Goal: Information Seeking & Learning: Learn about a topic

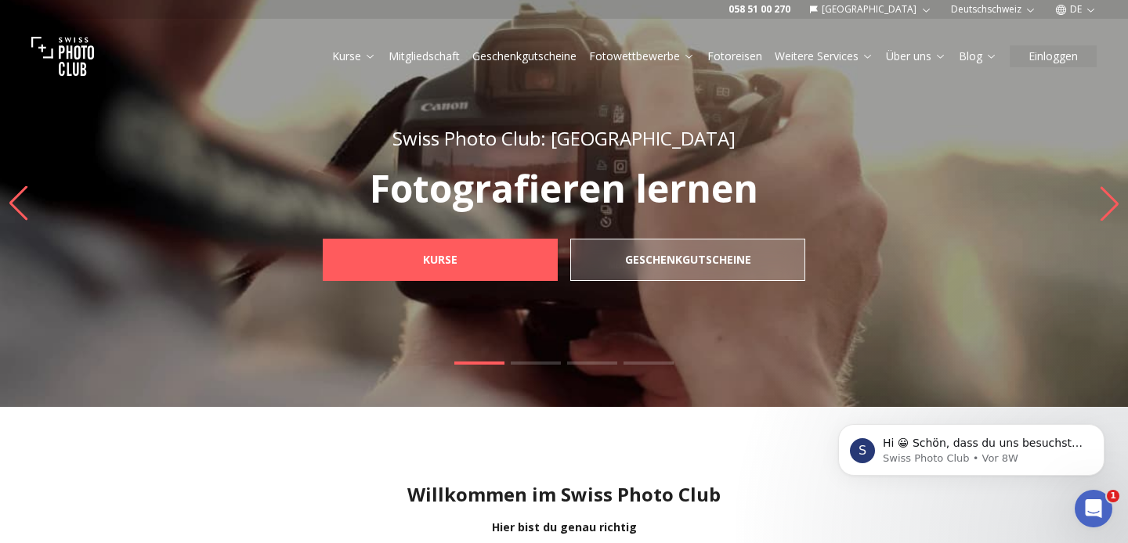
click at [623, 51] on link "Fotowettbewerbe" at bounding box center [642, 57] width 106 height 16
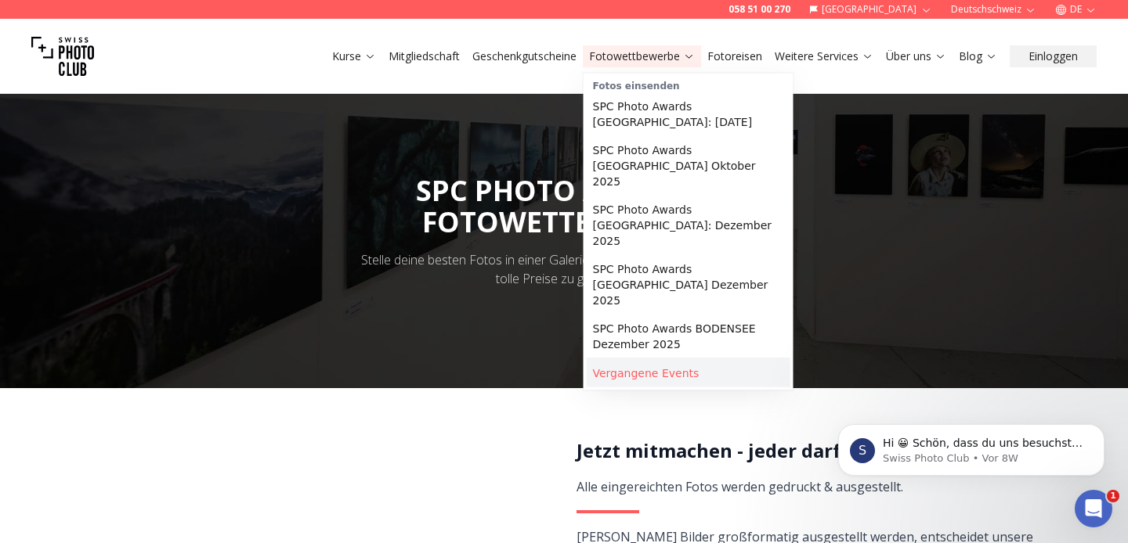
click at [668, 359] on link "Vergangene Events" at bounding box center [689, 373] width 204 height 28
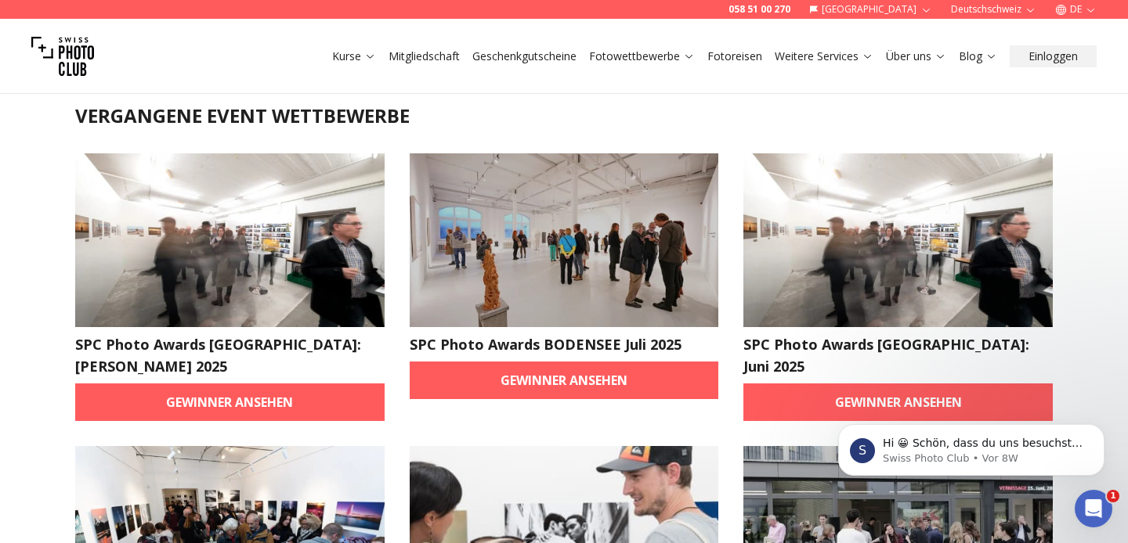
scroll to position [85, 0]
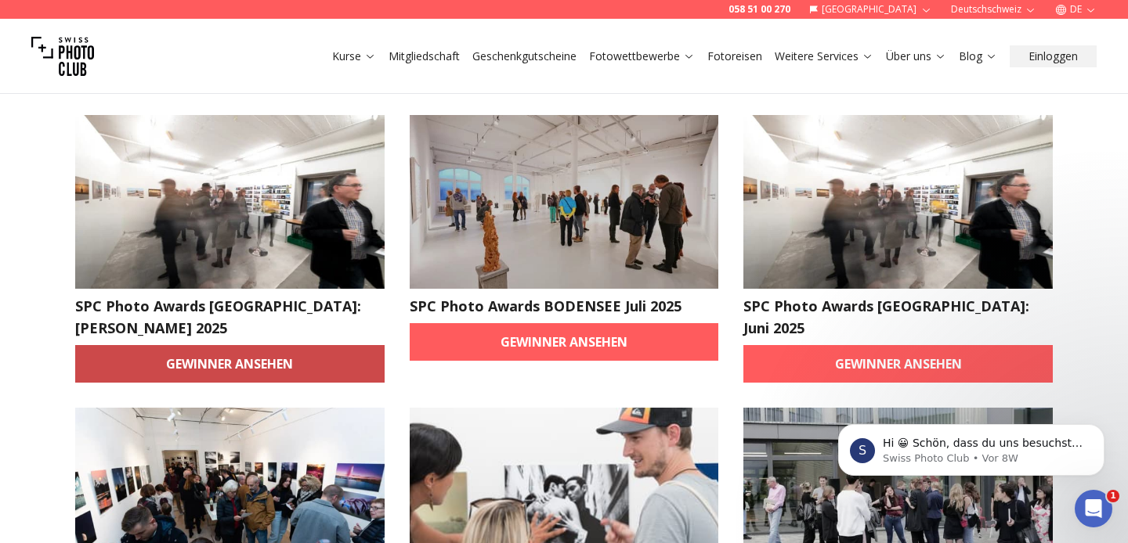
click at [236, 345] on link "Gewinner ansehen" at bounding box center [229, 364] width 309 height 38
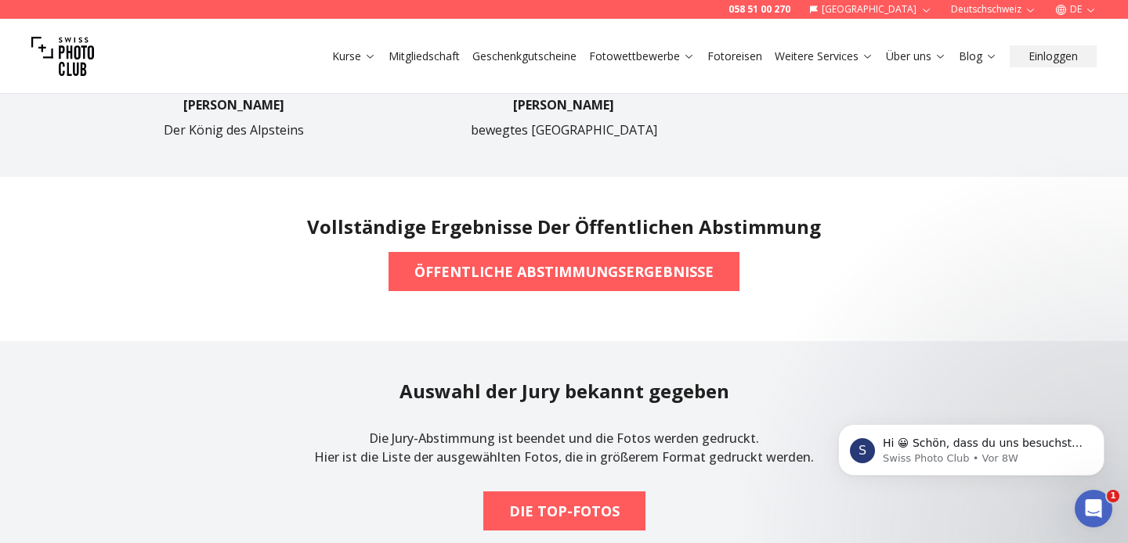
scroll to position [1124, 0]
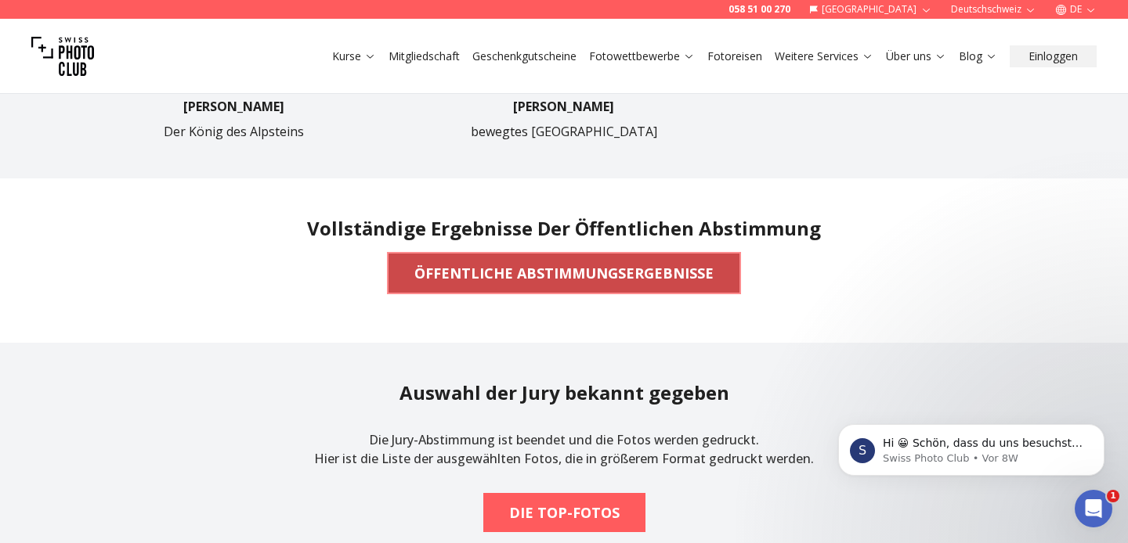
click at [608, 276] on b "ÖFFENTLICHE ABSTIMMUNGSERGEBNISSE" at bounding box center [563, 273] width 299 height 22
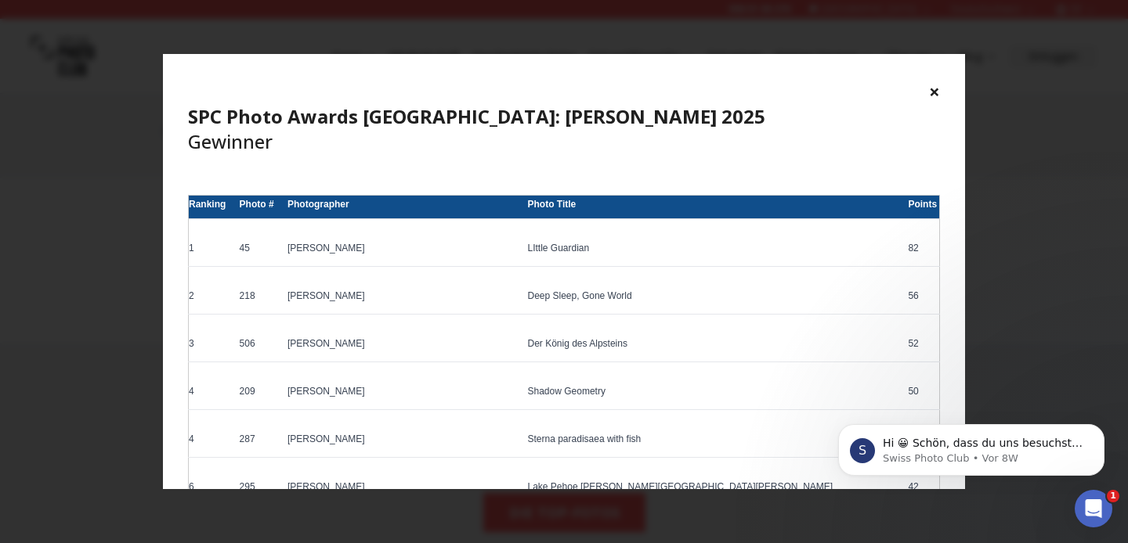
scroll to position [45, 0]
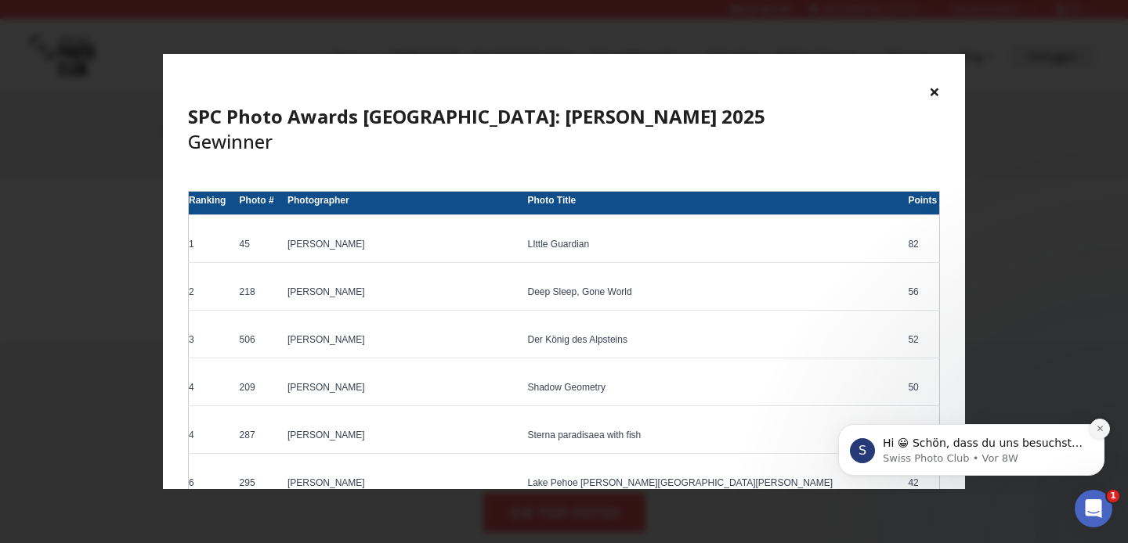
click at [1098, 425] on icon "Dismiss notification" at bounding box center [1099, 428] width 9 height 9
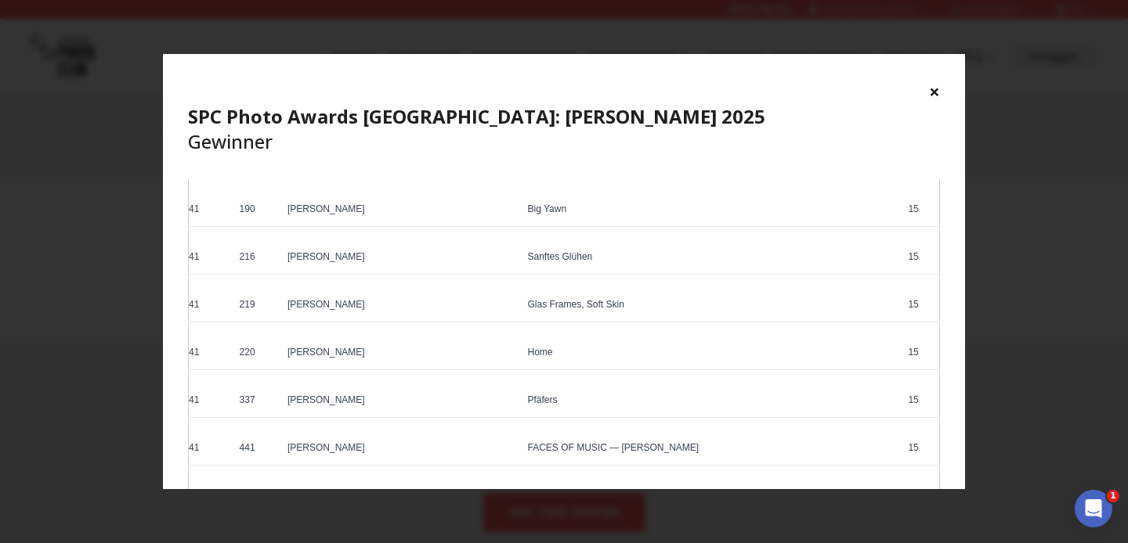
scroll to position [4686, 0]
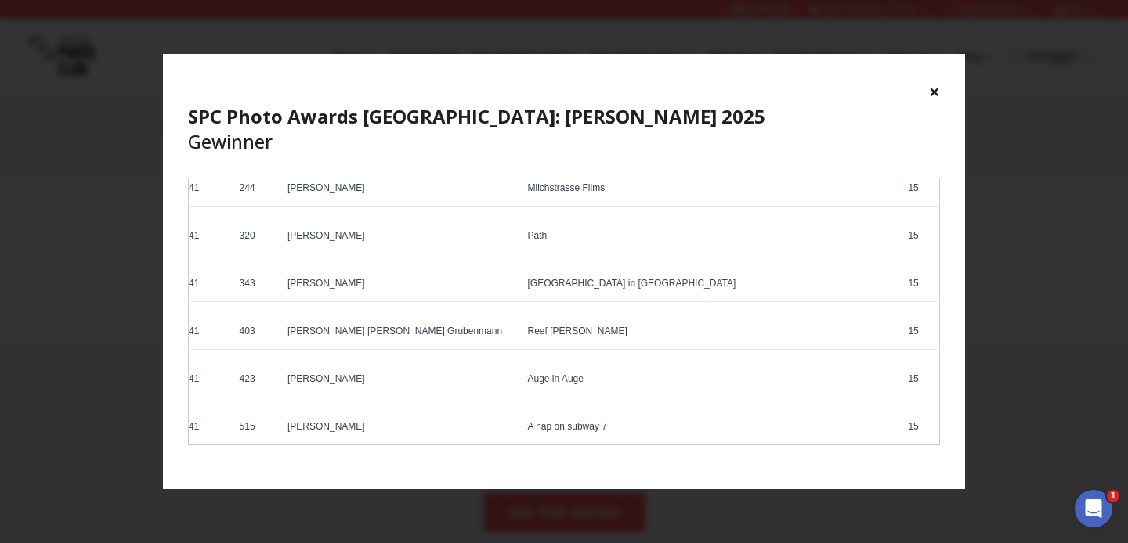
click at [1067, 206] on div "× SPC Photo Awards [GEOGRAPHIC_DATA]: [PERSON_NAME] 2025 Gewinner Herzlichen Gl…" at bounding box center [564, 271] width 1128 height 543
click at [940, 93] on div "× SPC Photo Awards [GEOGRAPHIC_DATA]: [PERSON_NAME] 2025 Gewinner" at bounding box center [564, 116] width 802 height 125
click at [931, 91] on button "×" at bounding box center [934, 91] width 11 height 25
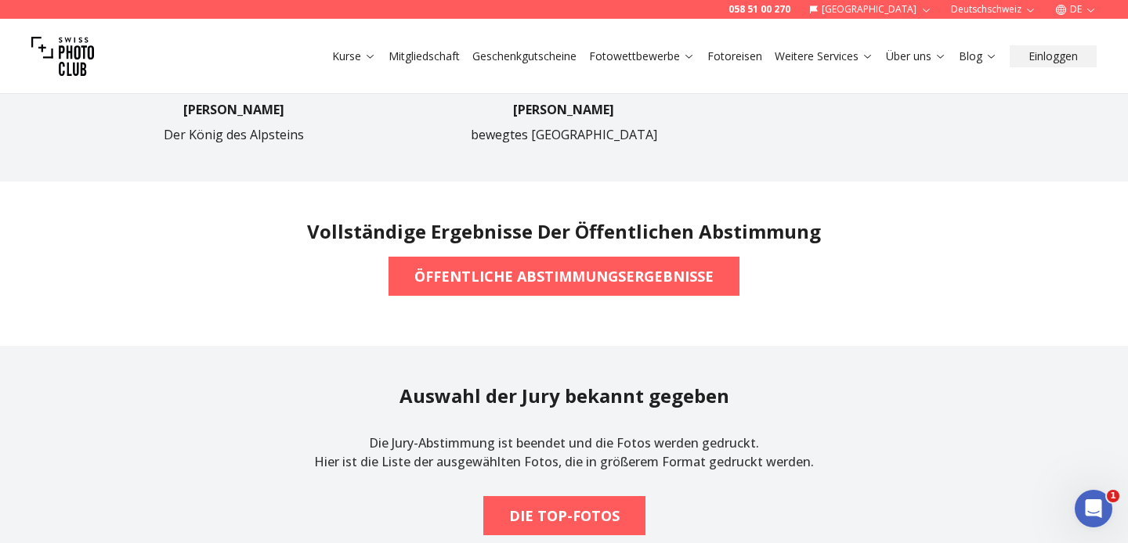
scroll to position [1124, 0]
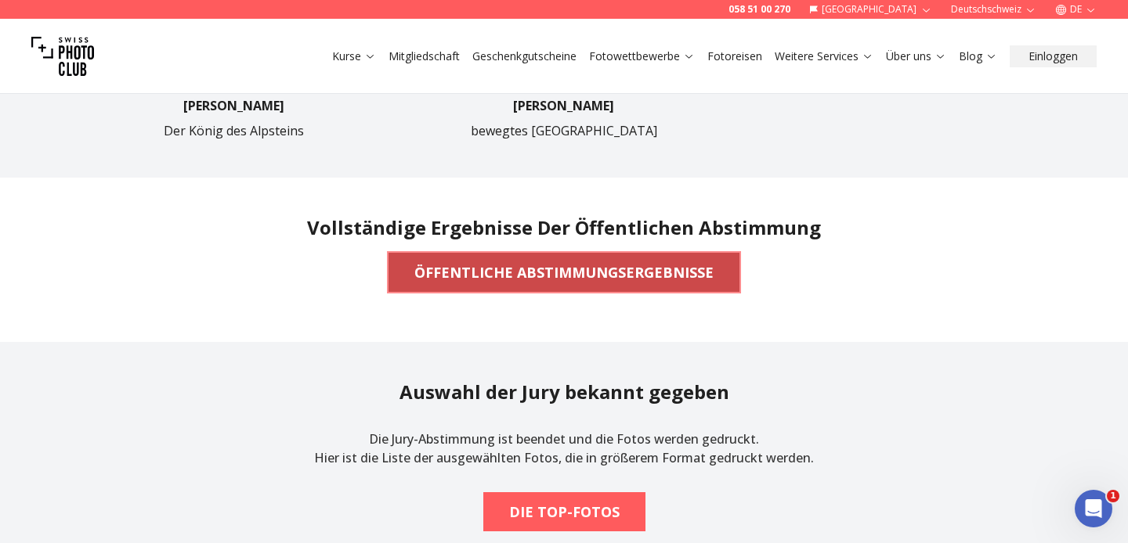
click at [600, 271] on b "ÖFFENTLICHE ABSTIMMUNGSERGEBNISSE" at bounding box center [563, 273] width 299 height 22
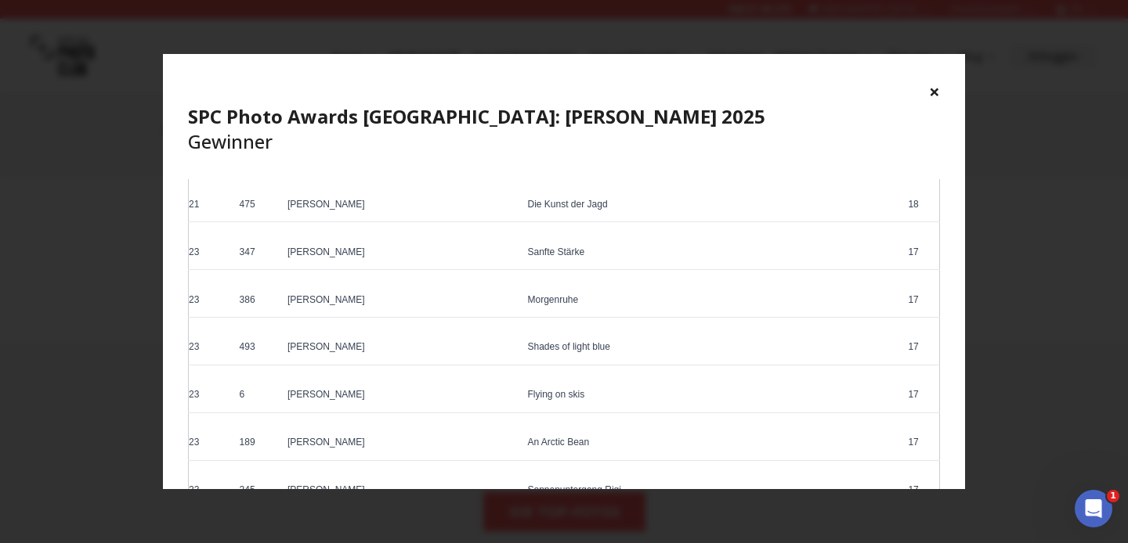
scroll to position [1077, 0]
